Goal: Information Seeking & Learning: Learn about a topic

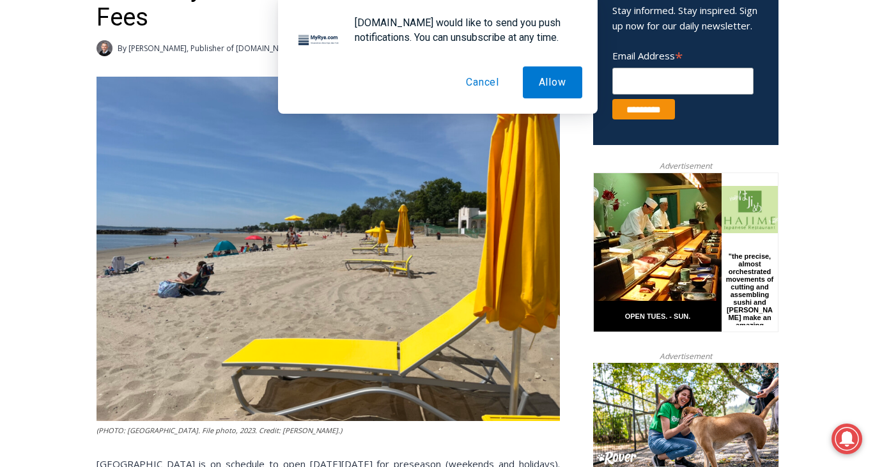
scroll to position [499, 0]
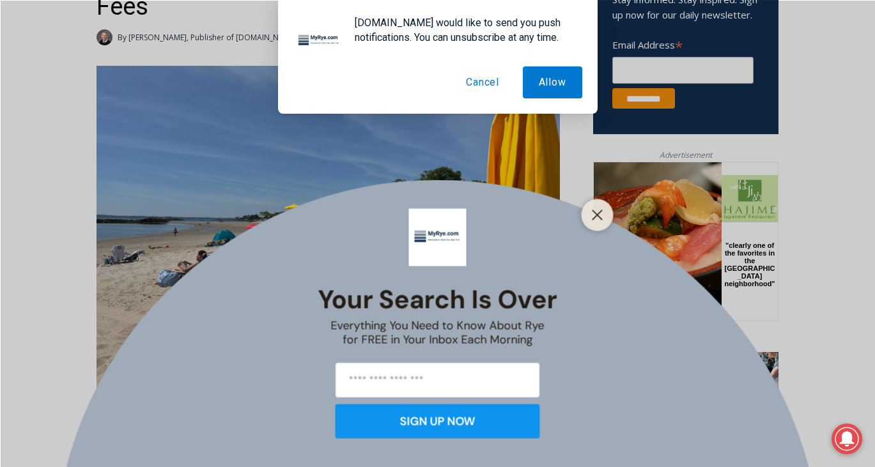
click at [479, 84] on button "Cancel" at bounding box center [482, 82] width 65 height 32
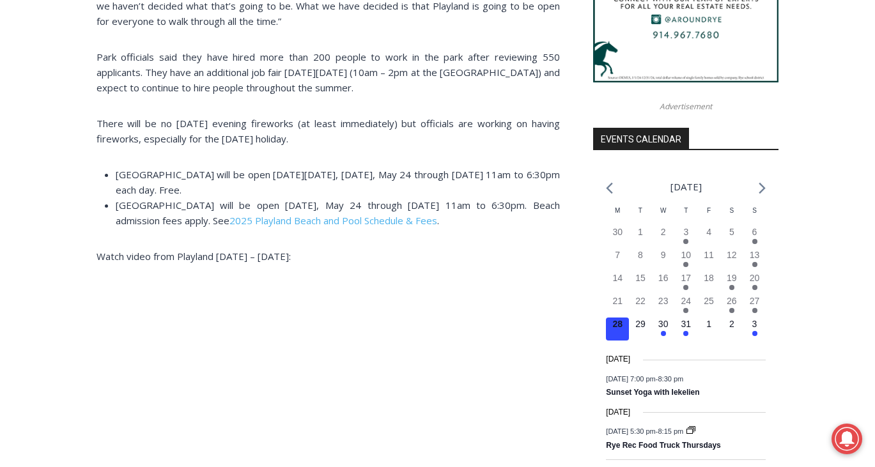
scroll to position [1301, 0]
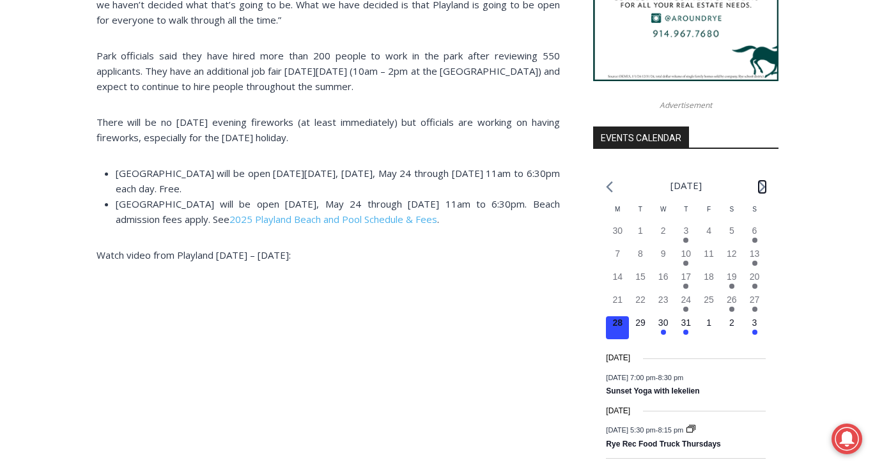
click at [762, 193] on icon "Next month" at bounding box center [762, 187] width 7 height 12
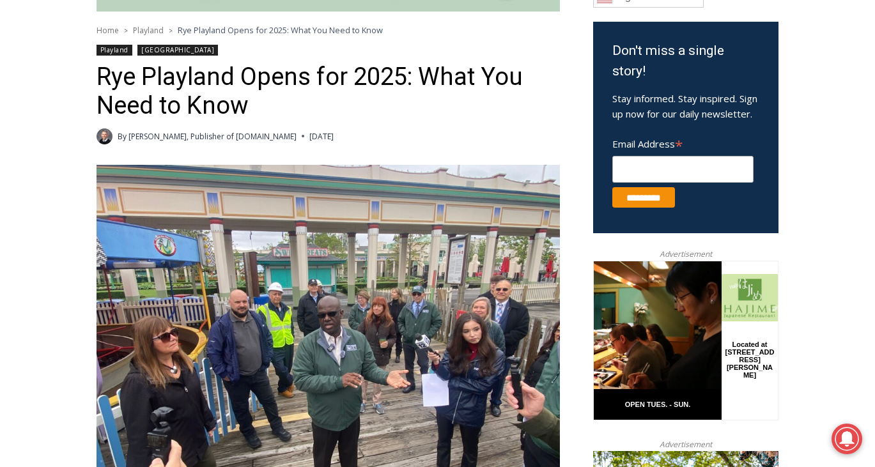
scroll to position [399, 0]
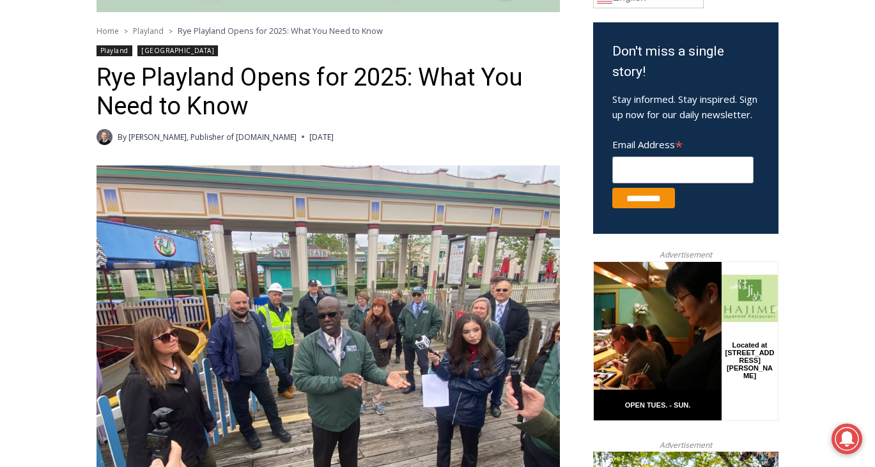
click at [112, 48] on link "Playland" at bounding box center [115, 50] width 36 height 11
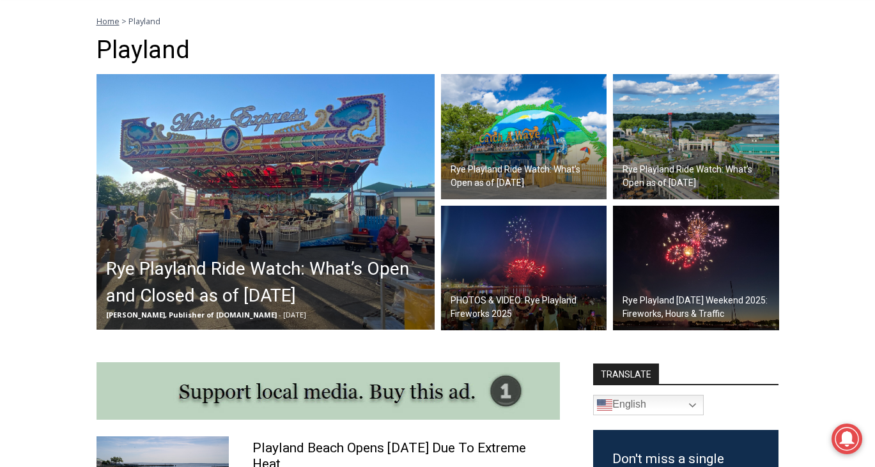
scroll to position [347, 0]
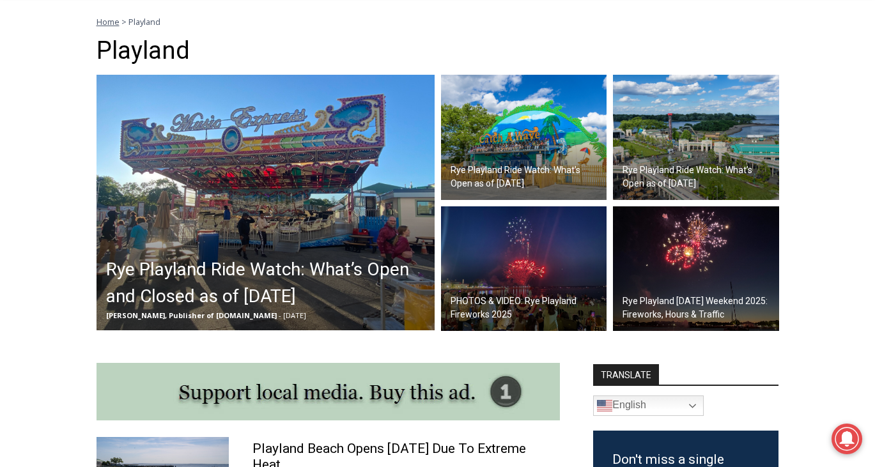
click at [284, 310] on div "[PERSON_NAME], Publisher of [DOMAIN_NAME] - [DATE]" at bounding box center [268, 316] width 325 height 12
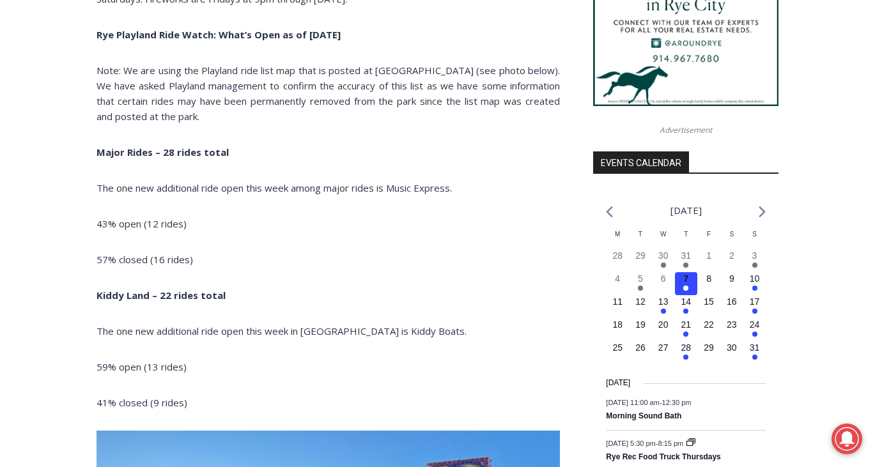
scroll to position [1277, 0]
